Goal: Information Seeking & Learning: Learn about a topic

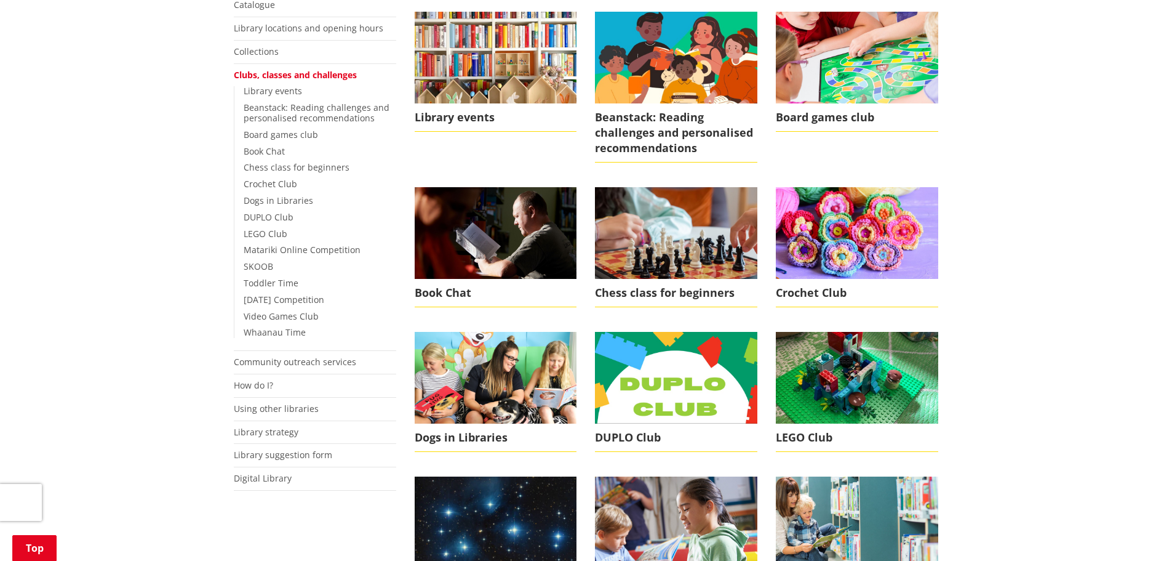
scroll to position [308, 0]
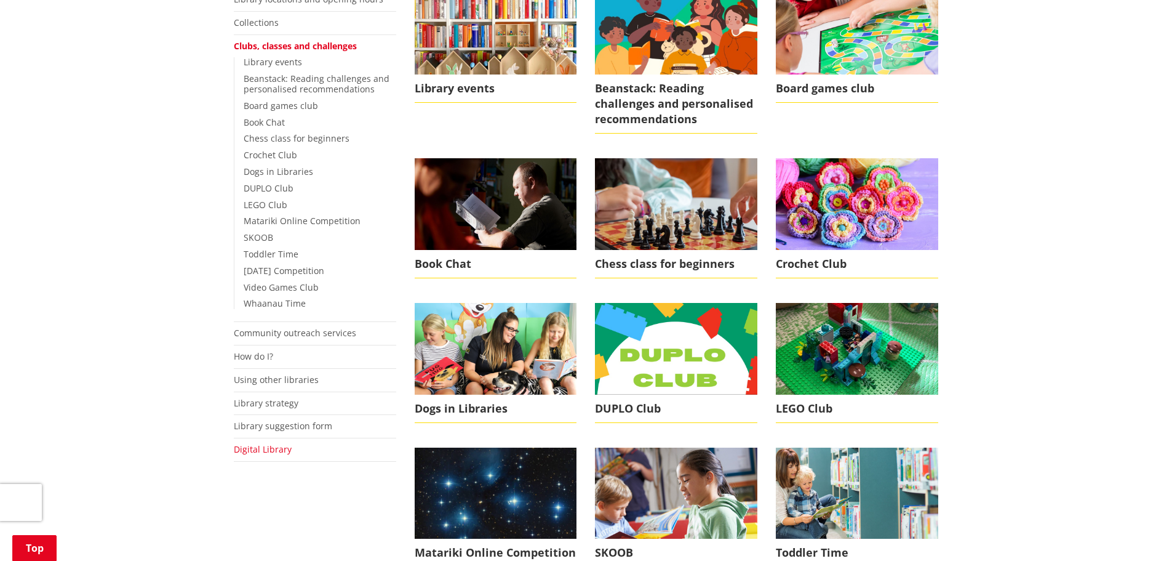
click at [288, 447] on link "Digital Library" at bounding box center [263, 449] width 58 height 12
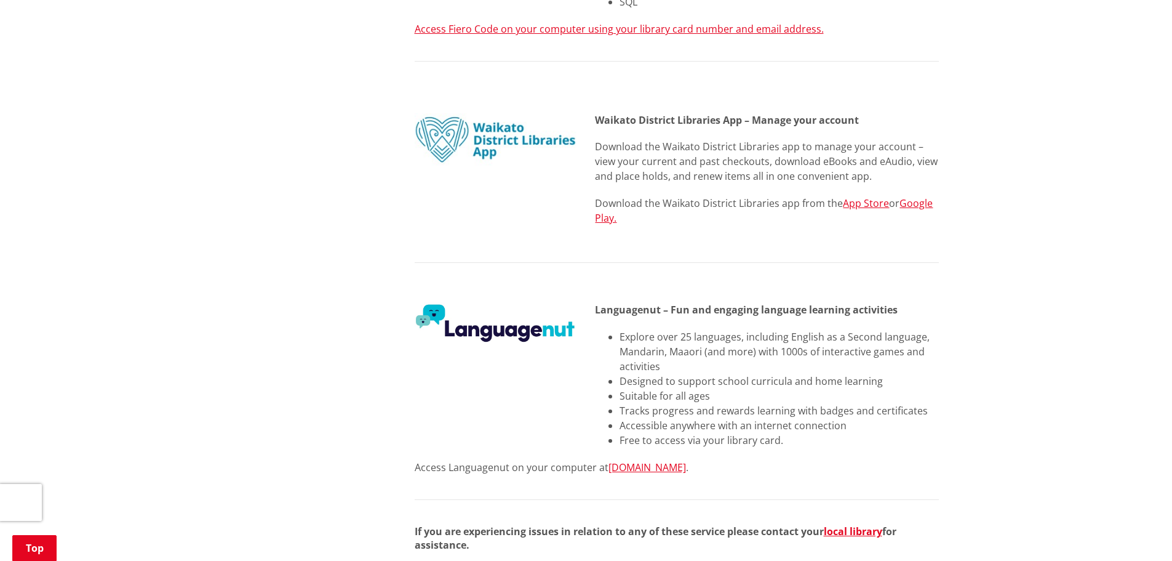
scroll to position [1292, 0]
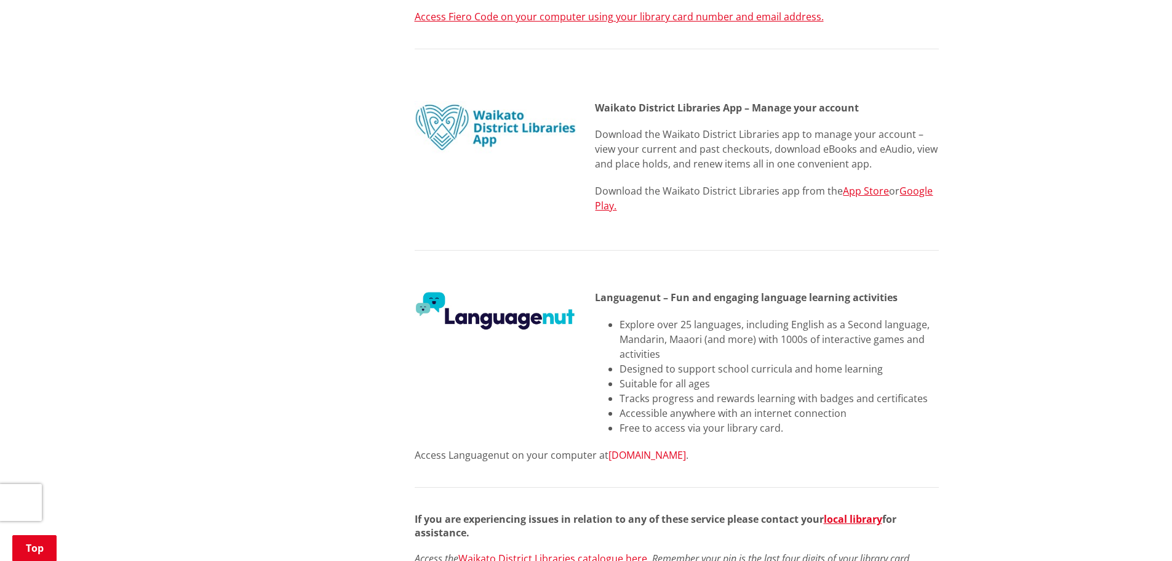
click at [656, 448] on link "[DOMAIN_NAME]" at bounding box center [648, 455] width 78 height 14
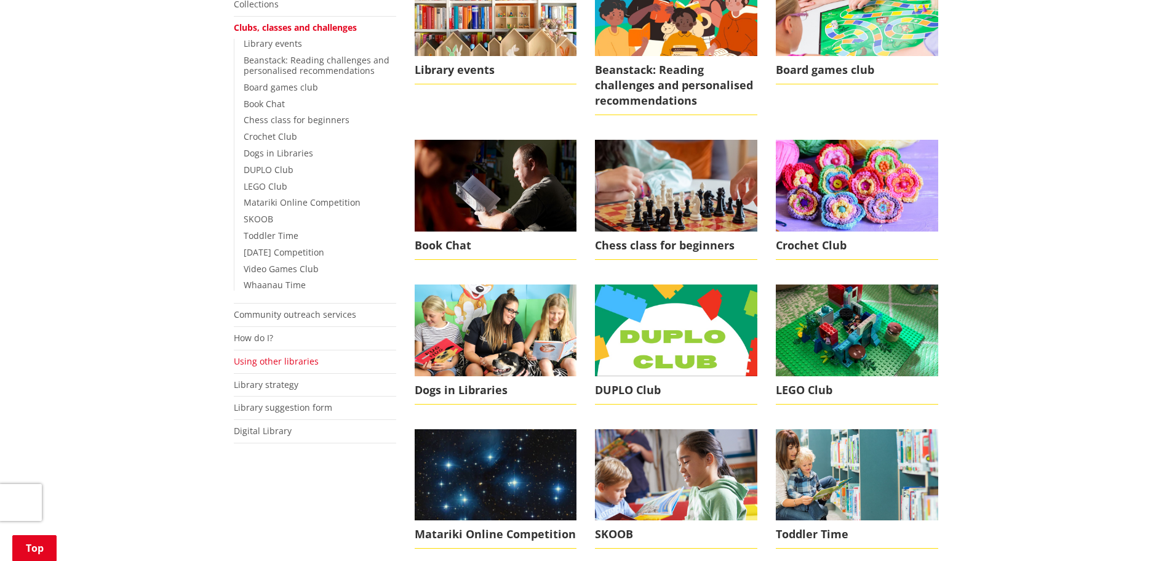
scroll to position [369, 0]
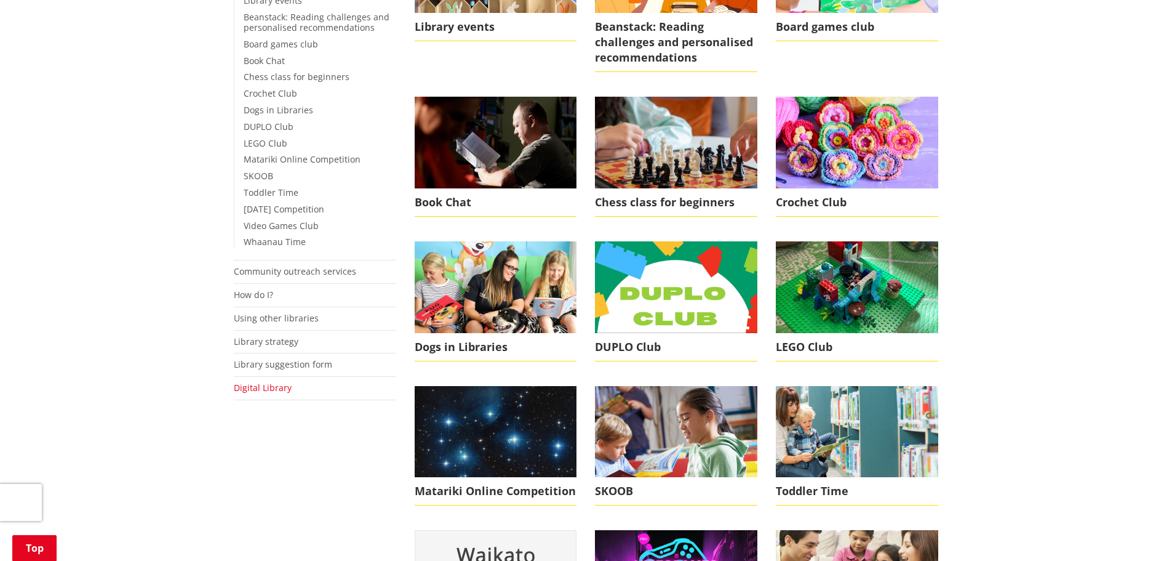
click at [278, 388] on link "Digital Library" at bounding box center [263, 388] width 58 height 12
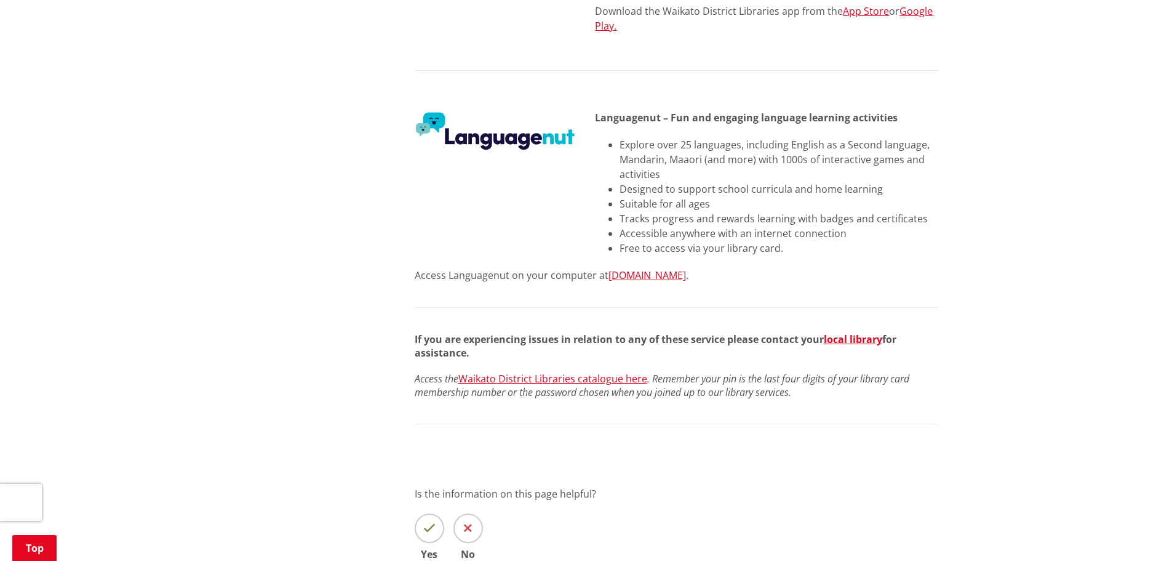
scroll to position [1477, 0]
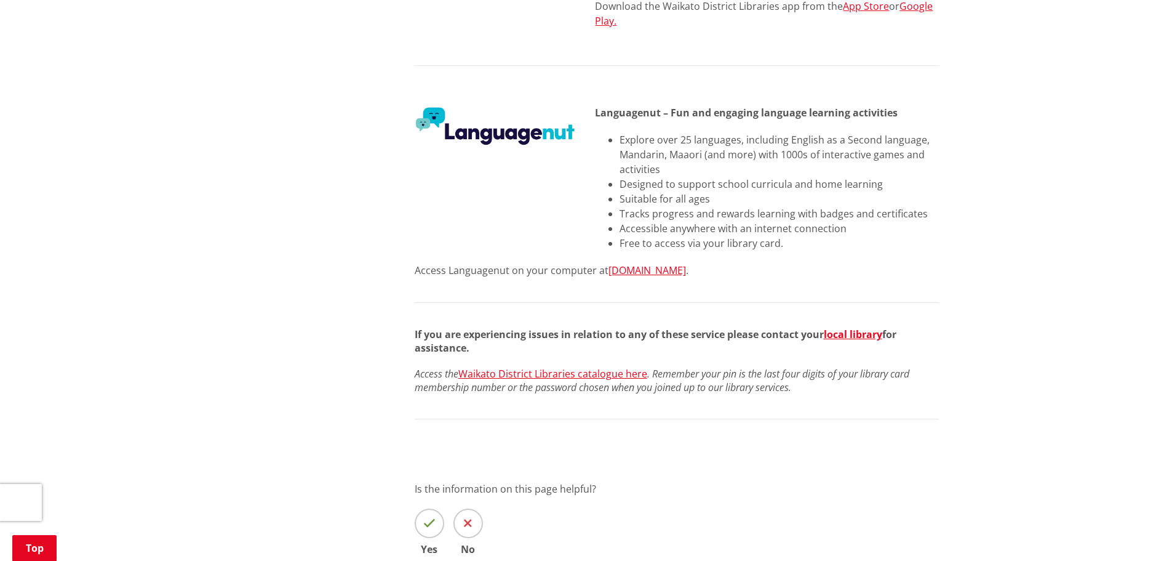
click at [785, 236] on li "Free to access via your library card." at bounding box center [779, 243] width 319 height 15
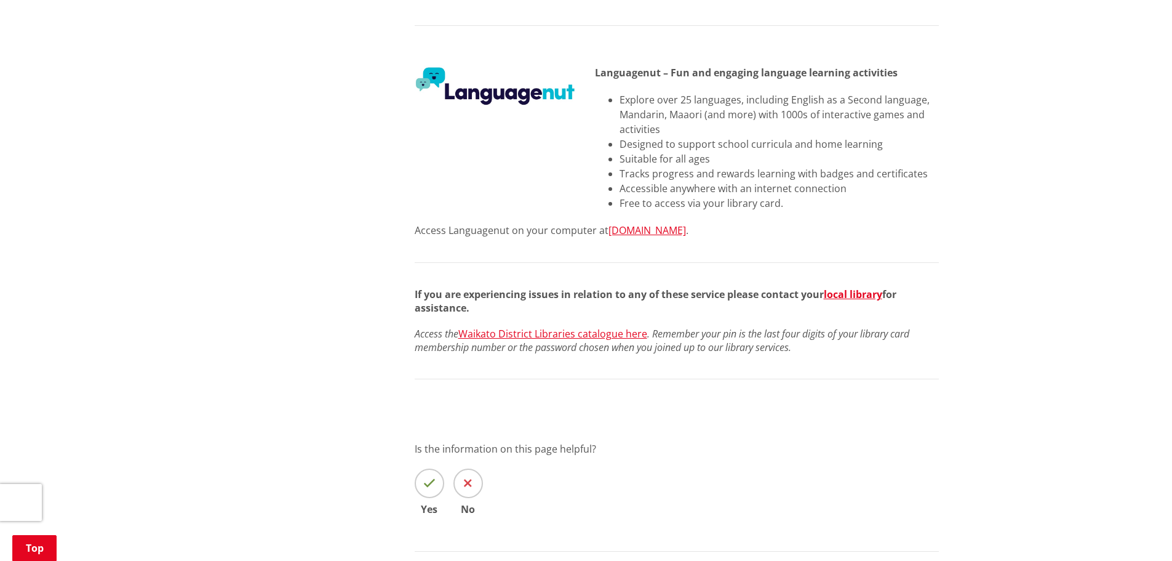
scroll to position [1539, 0]
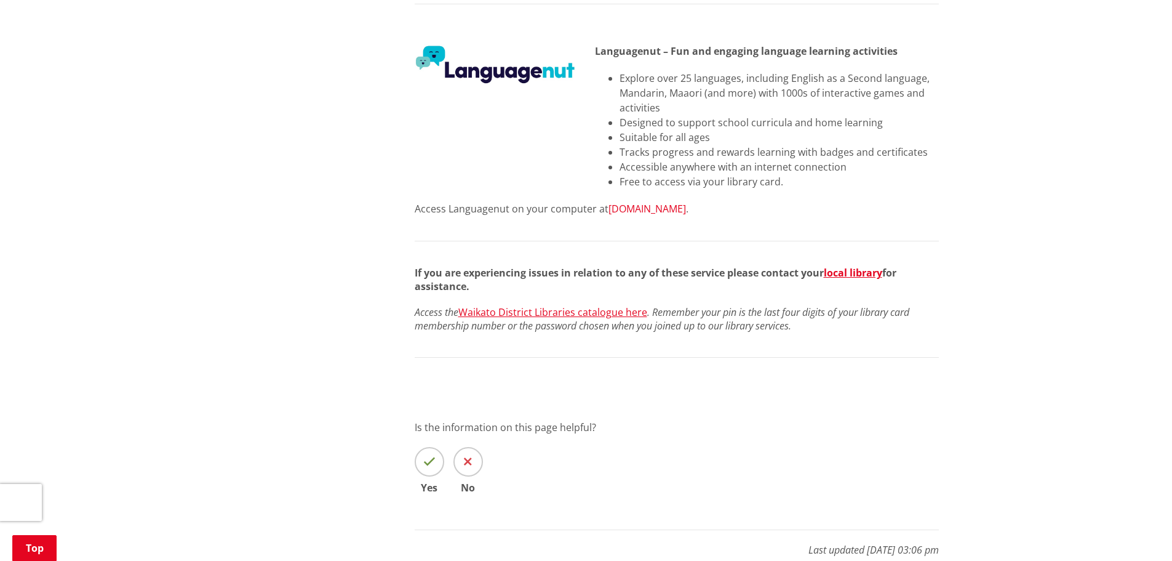
click at [644, 202] on link "[DOMAIN_NAME]" at bounding box center [648, 209] width 78 height 14
